Goal: Ask a question

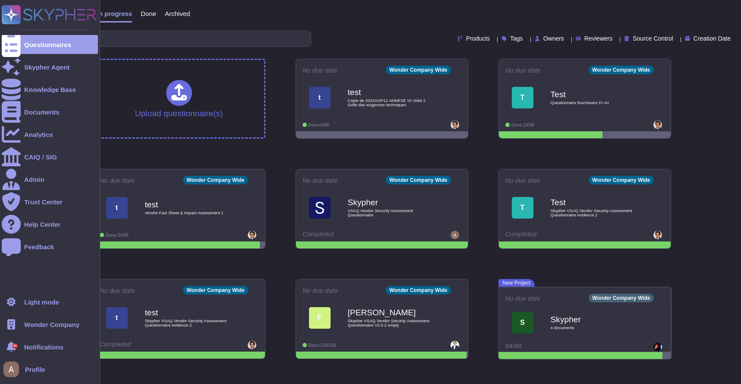
click at [1, 70] on div ".spin { animation: rotate 50s linear infinite; transform-origin: 90px 90px; } @…" at bounding box center [50, 192] width 100 height 384
click at [22, 66] on div "Skypher Agent" at bounding box center [50, 66] width 96 height 19
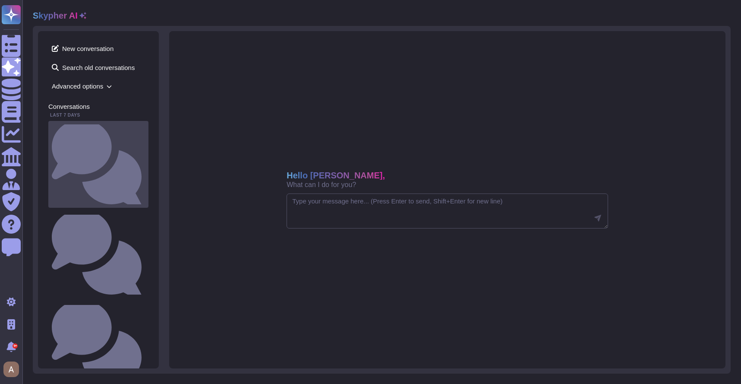
click at [145, 161] on small "Is there a documented change management process that ensures changes are docume…" at bounding box center [145, 164] width 0 height 6
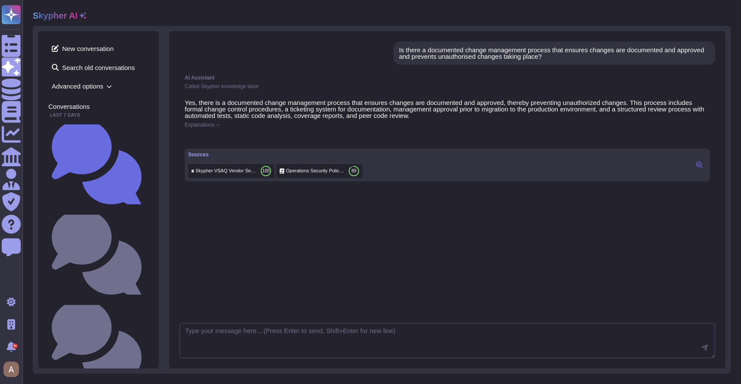
click at [516, 57] on div "Is there a documented change management process that ensures changes are docume…" at bounding box center [554, 53] width 311 height 13
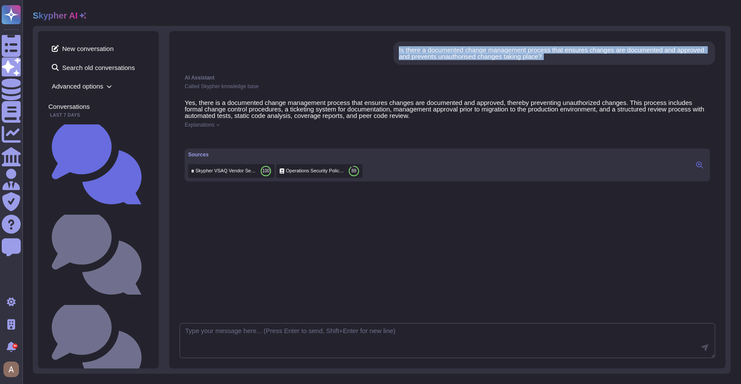
click at [516, 57] on div "Is there a documented change management process that ensures changes are docume…" at bounding box center [554, 53] width 311 height 13
copy div "Is there a documented change management process that ensures changes are docume…"
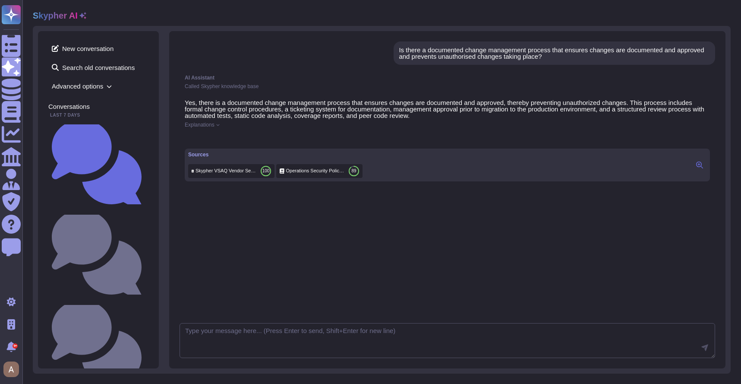
click at [198, 123] on span "Explanations" at bounding box center [200, 124] width 30 height 5
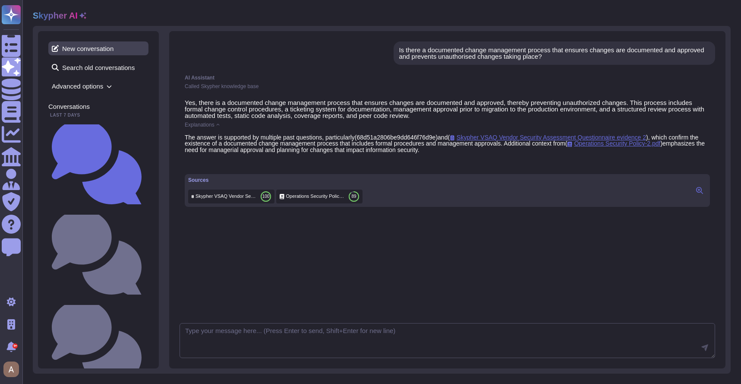
click at [96, 50] on span "New conversation" at bounding box center [98, 48] width 100 height 14
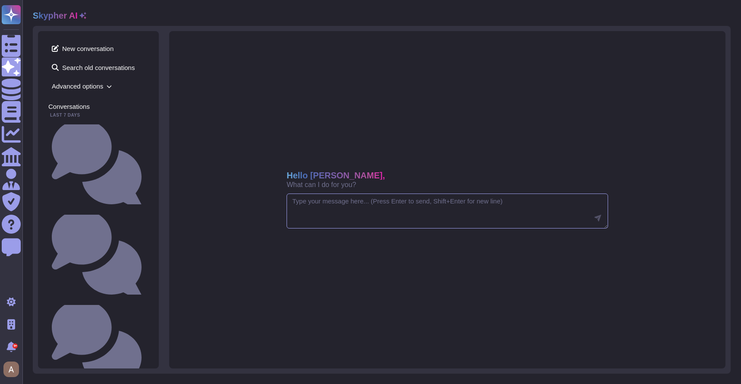
click at [357, 207] on textarea at bounding box center [448, 210] width 322 height 35
paste textarea "Is there a documented change management process that ensures changes are docume…"
type textarea "Is there a documented change management process that ensures changes are docume…"
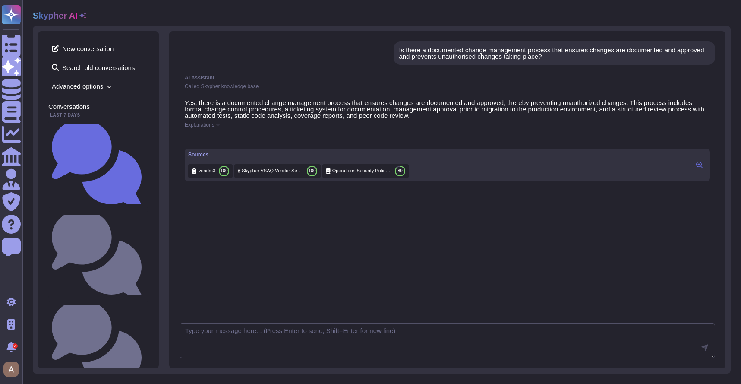
click at [215, 124] on span "Explanations" at bounding box center [200, 124] width 30 height 5
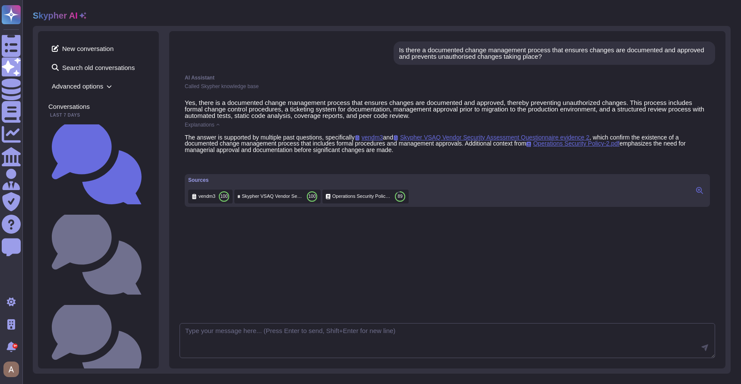
click at [397, 322] on div "Is there a documented change management process that ensures changes are docume…" at bounding box center [447, 199] width 556 height 337
click at [395, 329] on textarea at bounding box center [448, 340] width 536 height 35
type textarea "what sources did you use ?"
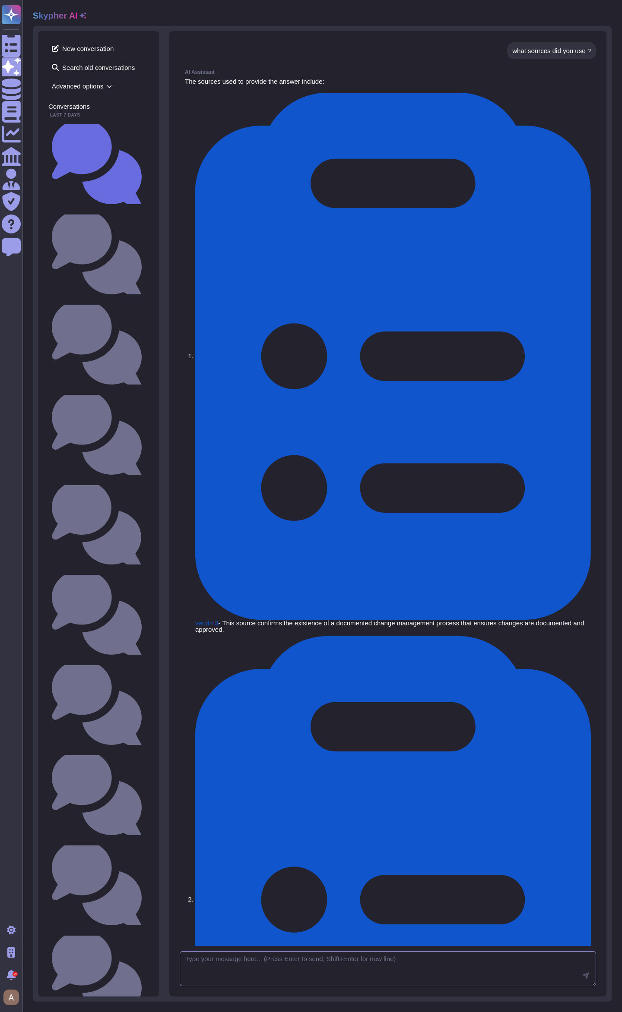
scroll to position [167, 0]
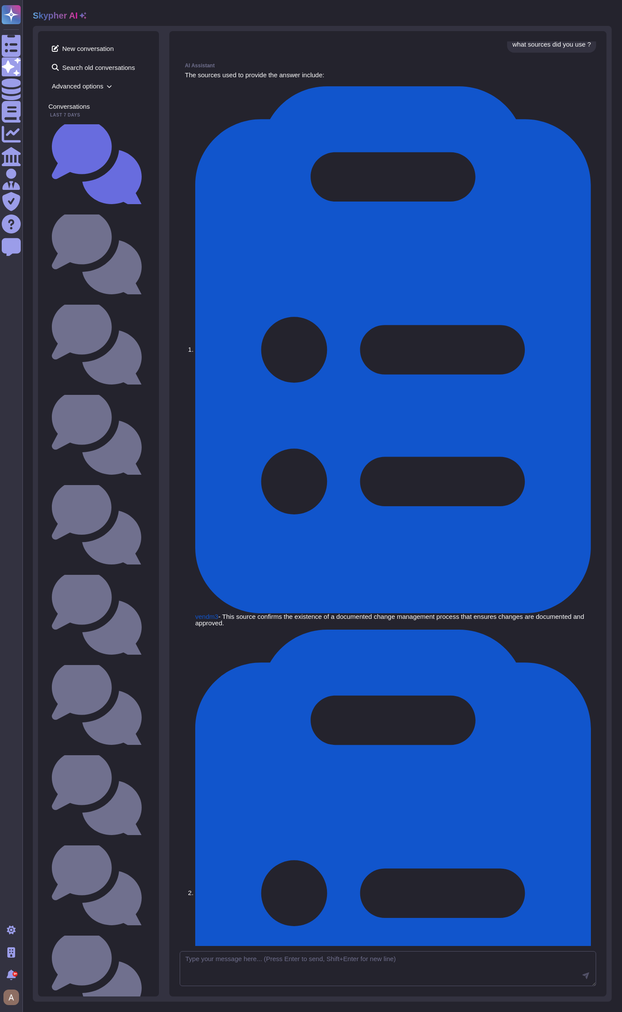
click at [297, 205] on div "AI Assistant The sources used to provide the answer include: vendm3 - This sour…" at bounding box center [388, 496] width 416 height 876
click at [115, 211] on div "Is there a documented change management process that ensures changes are docume…" at bounding box center [98, 254] width 100 height 87
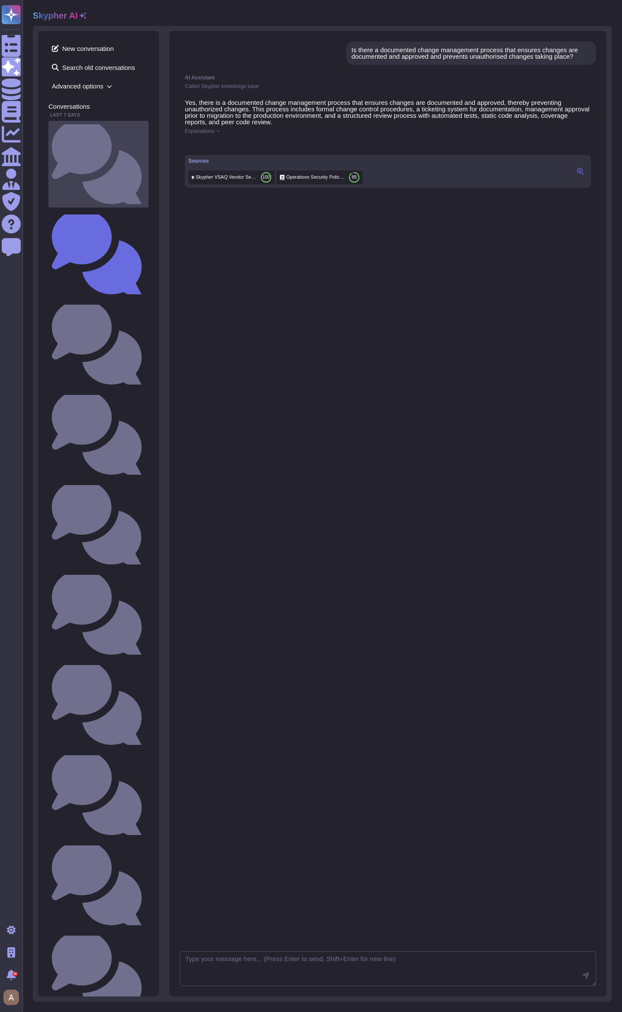
click at [145, 161] on small "Is there a documented change management process that ensures changes are docume…" at bounding box center [145, 164] width 0 height 6
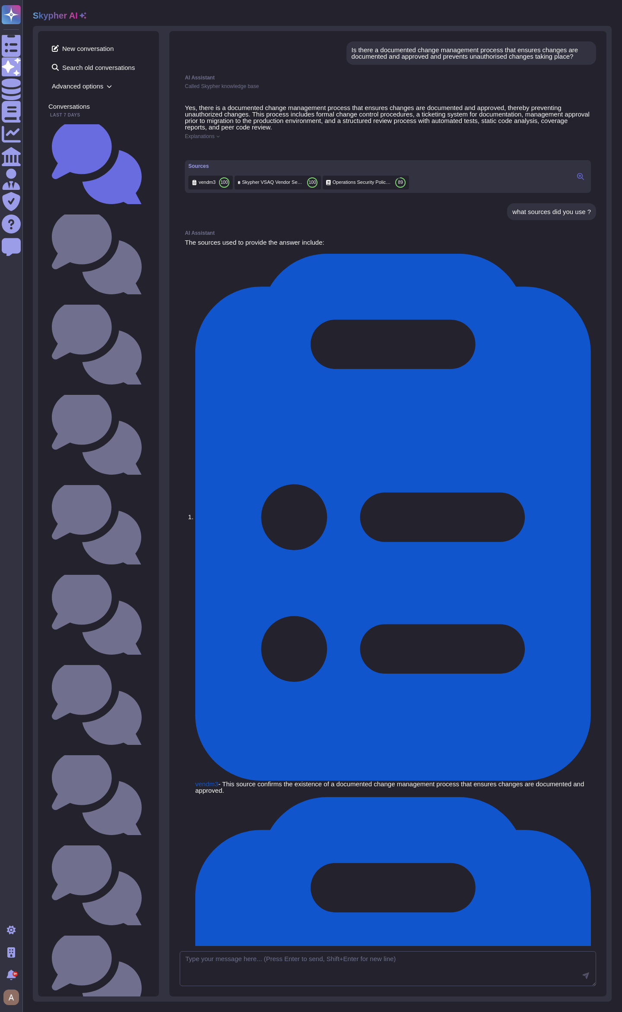
click at [414, 131] on div "Yes, there is a documented change management process that ensures changes are d…" at bounding box center [388, 148] width 416 height 99
